Goal: Task Accomplishment & Management: Manage account settings

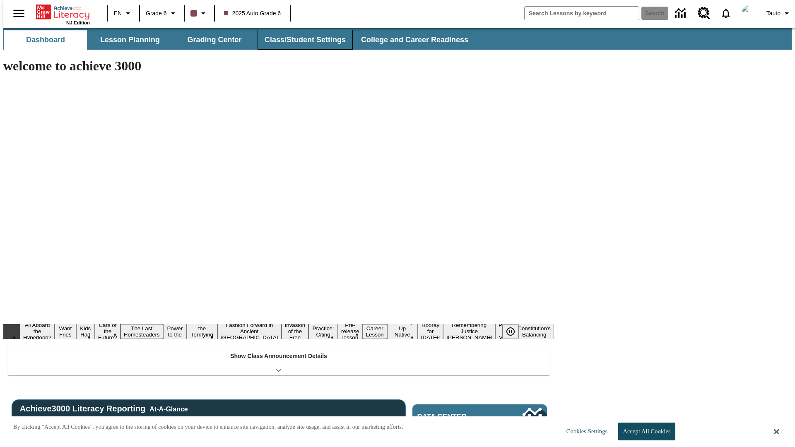
click at [301, 40] on button "Class/Student Settings" at bounding box center [305, 40] width 95 height 20
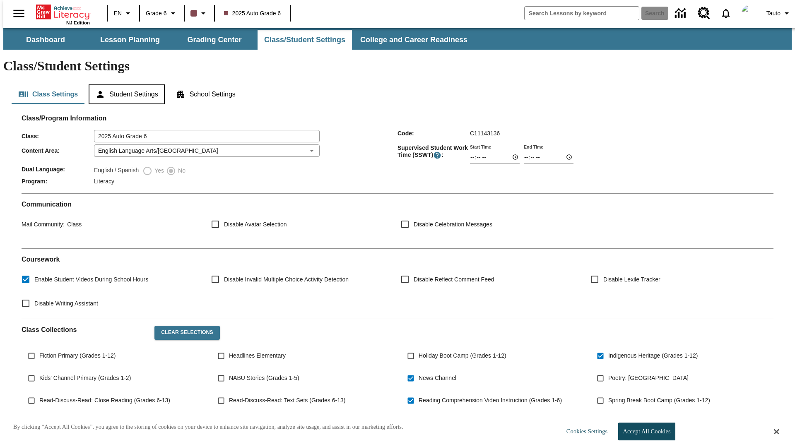
click at [125, 84] on button "Student Settings" at bounding box center [127, 94] width 76 height 20
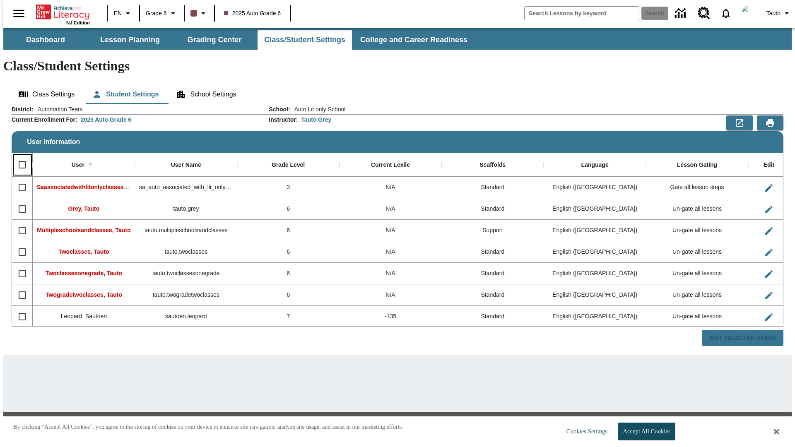
click at [19, 156] on input "Select all rows" at bounding box center [22, 164] width 17 height 17
checkbox input "true"
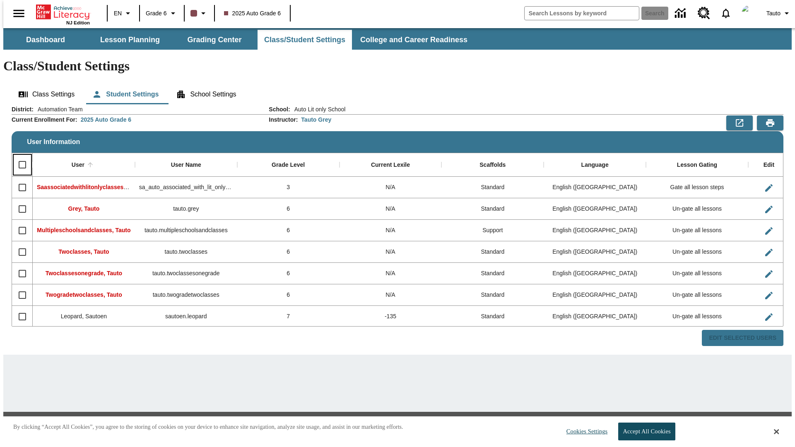
checkbox input "true"
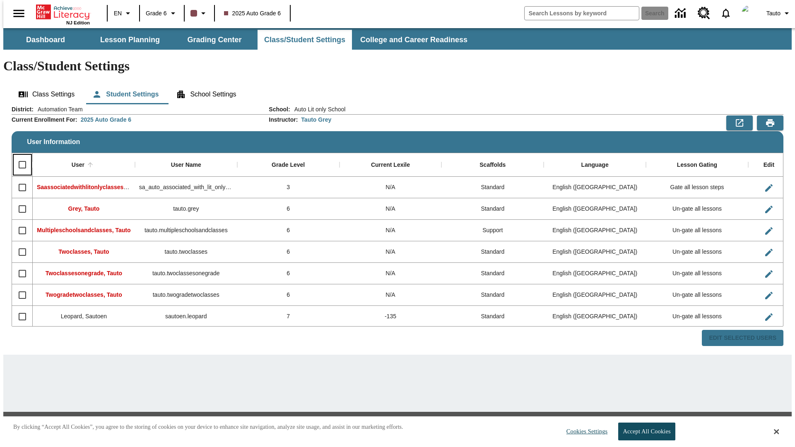
checkbox input "true"
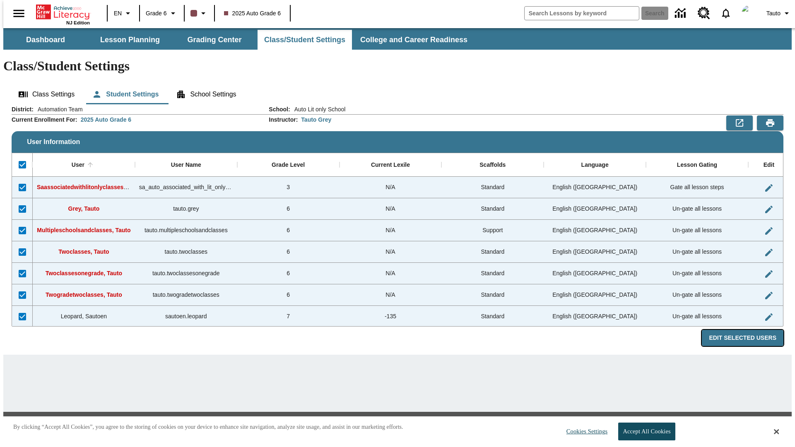
click at [749, 330] on button "Edit Selected Users" at bounding box center [743, 338] width 82 height 16
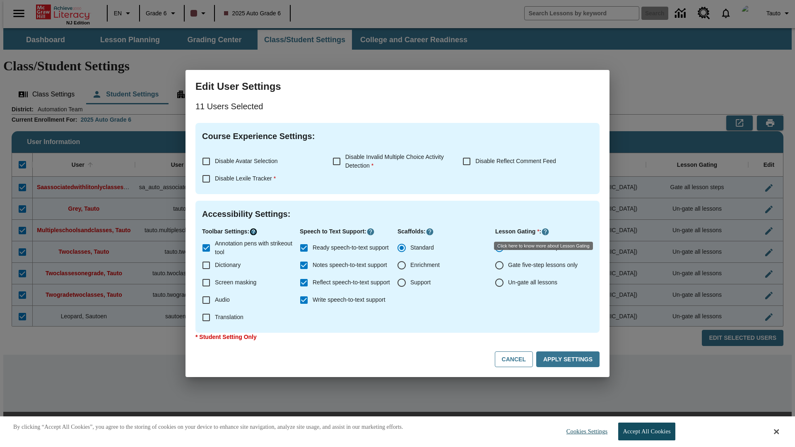
click at [255, 232] on icon "Click here to know more about" at bounding box center [253, 232] width 8 height 8
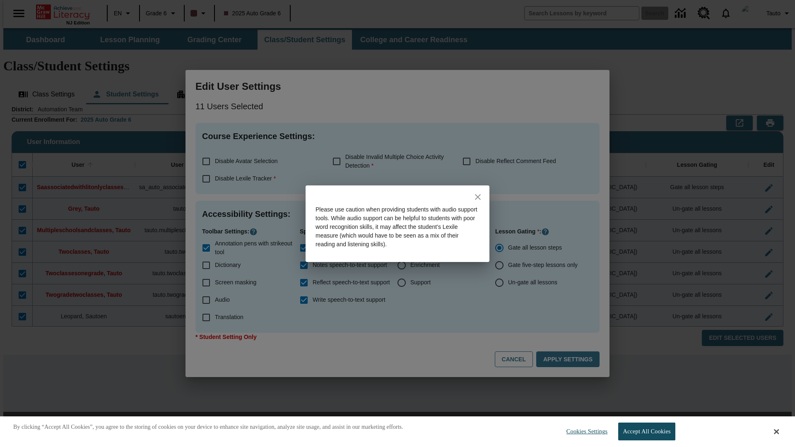
click at [478, 197] on icon "close" at bounding box center [478, 197] width 6 height 6
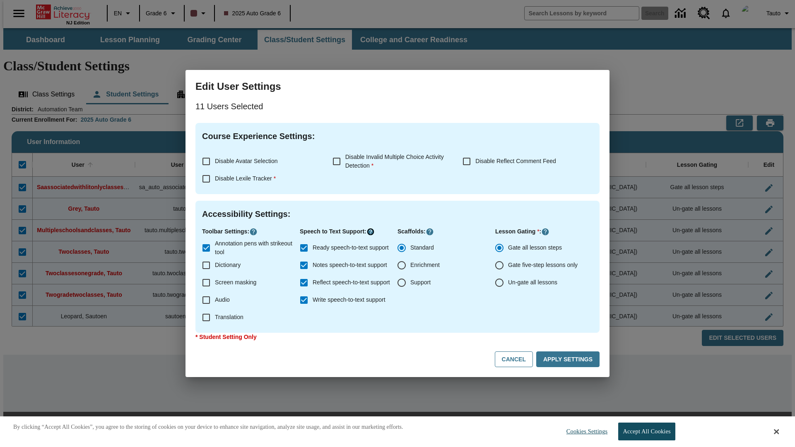
click at [373, 232] on icon "Click here to know more about" at bounding box center [371, 232] width 8 height 8
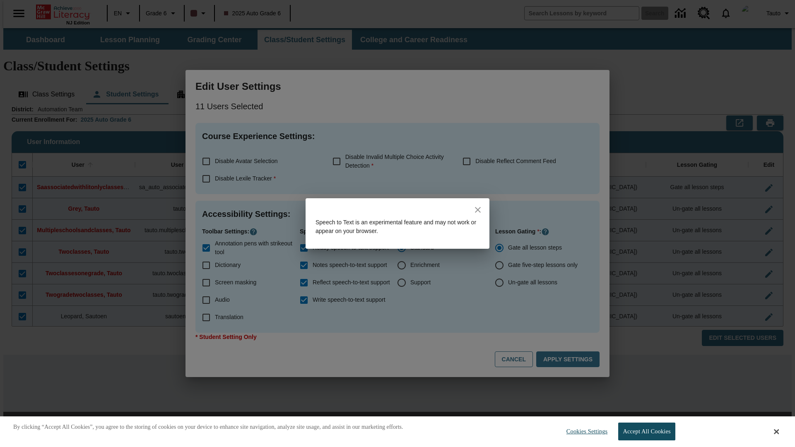
click at [478, 210] on icon "close" at bounding box center [478, 210] width 6 height 6
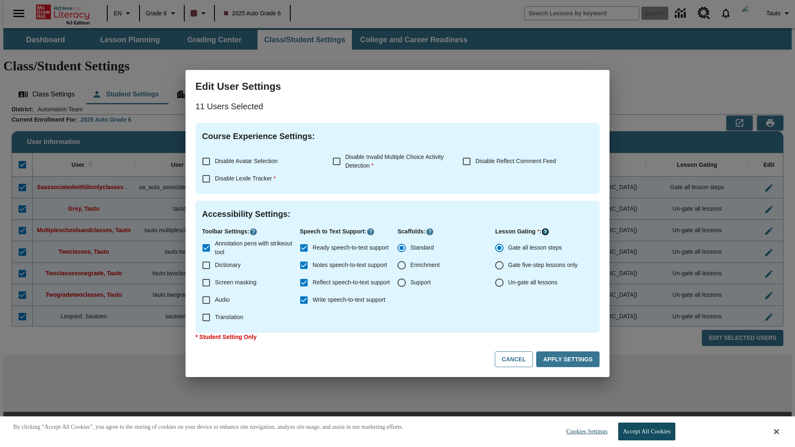
click at [546, 232] on icon "Click here to know more about" at bounding box center [545, 232] width 8 height 8
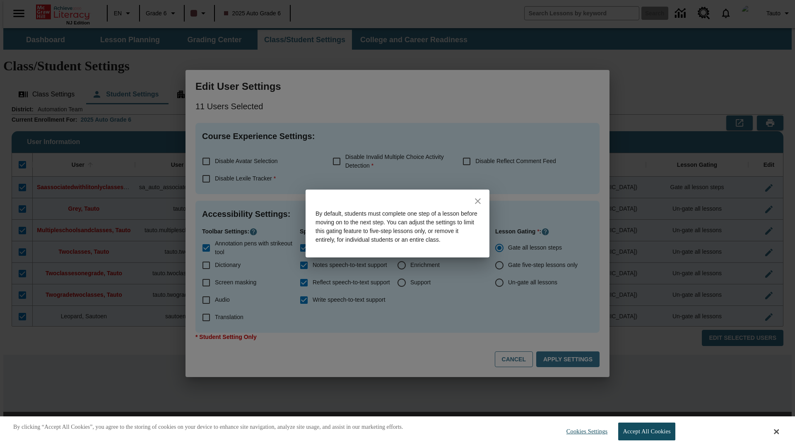
click at [478, 198] on icon "close" at bounding box center [478, 201] width 6 height 6
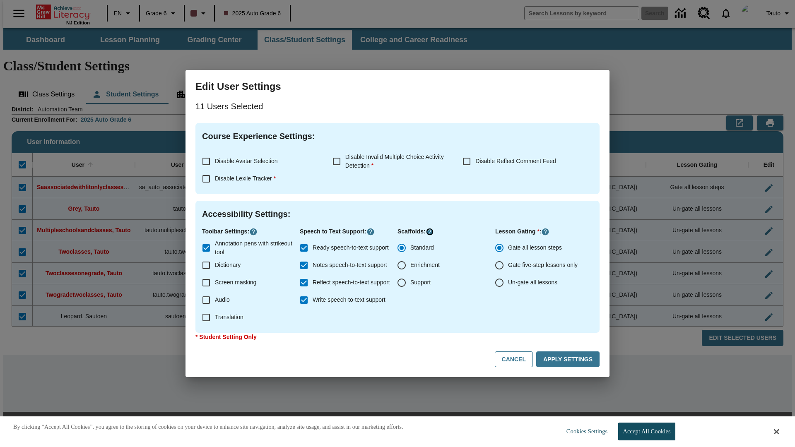
click at [429, 232] on icon "Click here to know more about" at bounding box center [430, 232] width 8 height 8
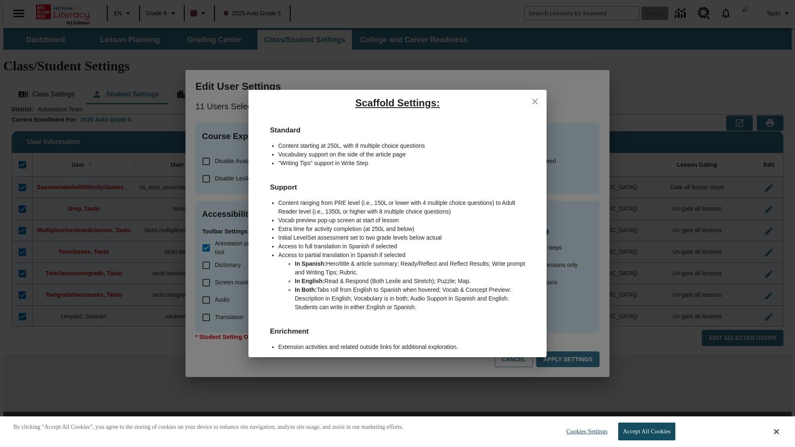
click at [535, 101] on icon "close" at bounding box center [535, 102] width 6 height 6
